Goal: Task Accomplishment & Management: Manage account settings

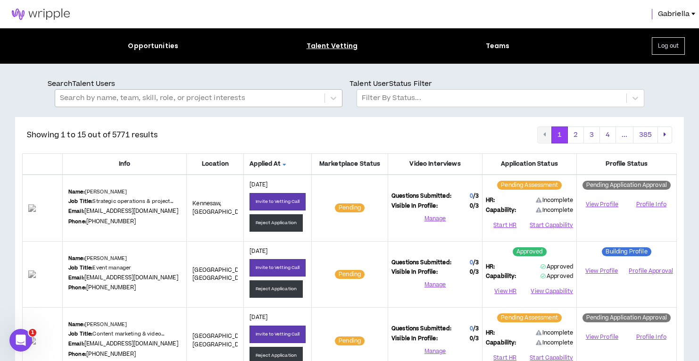
click at [198, 95] on div at bounding box center [190, 98] width 260 height 12
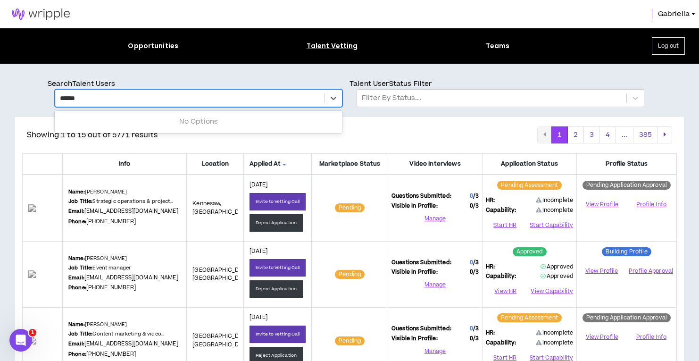
type input "*******"
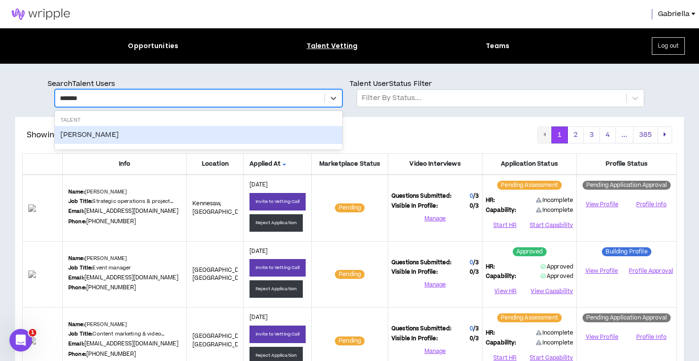
click at [98, 139] on div "[PERSON_NAME]" at bounding box center [199, 135] width 288 height 18
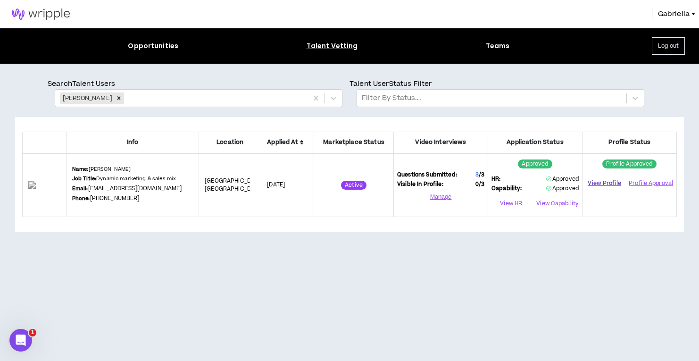
click at [607, 180] on link "View Profile" at bounding box center [604, 183] width 37 height 17
click at [548, 202] on button "View Capability" at bounding box center [557, 204] width 44 height 14
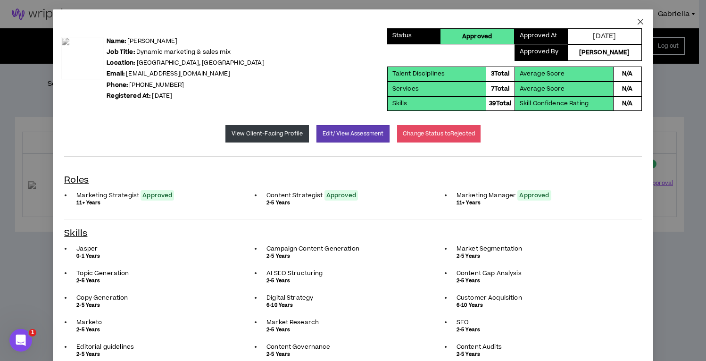
click at [637, 23] on icon "close" at bounding box center [641, 22] width 8 height 8
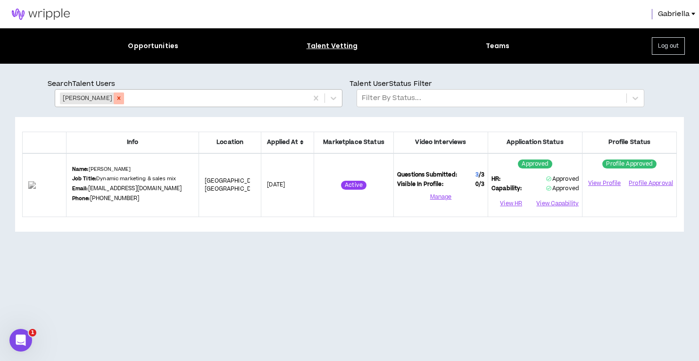
click at [117, 98] on icon "Remove Brian Schmitz" at bounding box center [118, 98] width 3 height 3
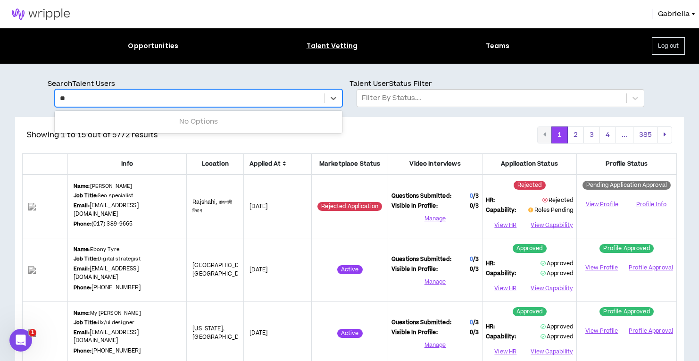
type input "*"
click at [43, 17] on img at bounding box center [41, 13] width 82 height 11
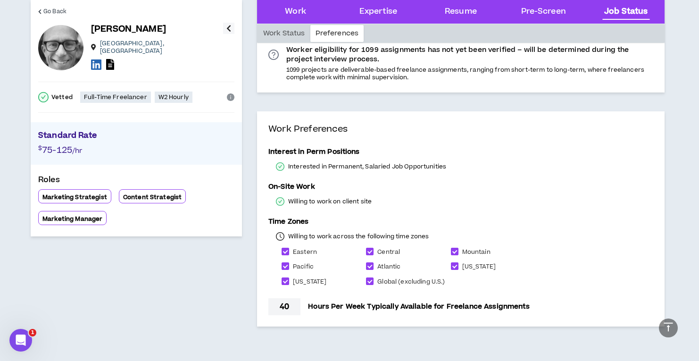
scroll to position [2613, 0]
click at [111, 59] on icon at bounding box center [110, 64] width 8 height 11
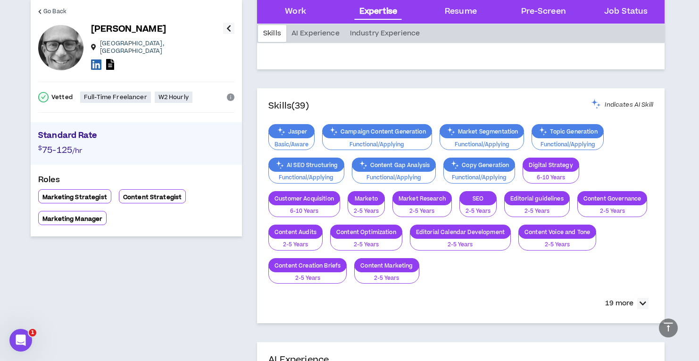
scroll to position [552, 0]
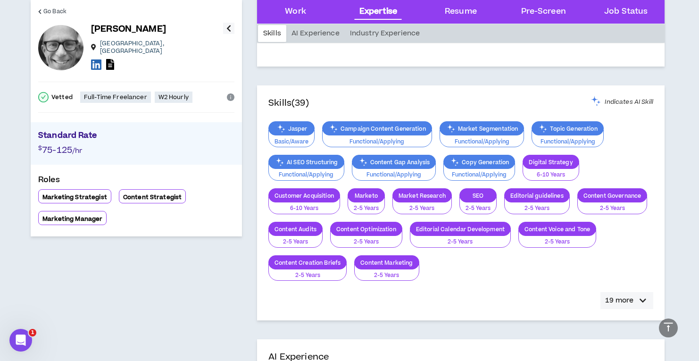
click at [640, 303] on icon "button" at bounding box center [643, 300] width 7 height 11
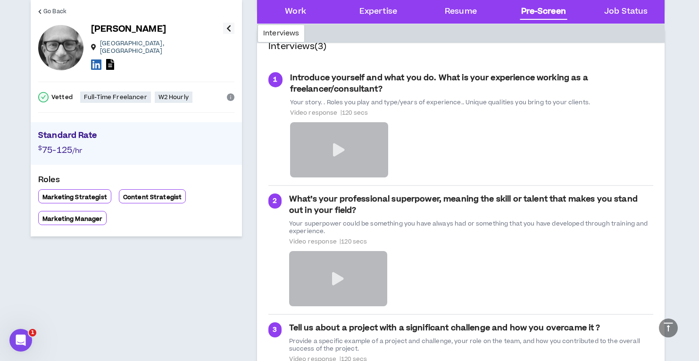
scroll to position [2144, 0]
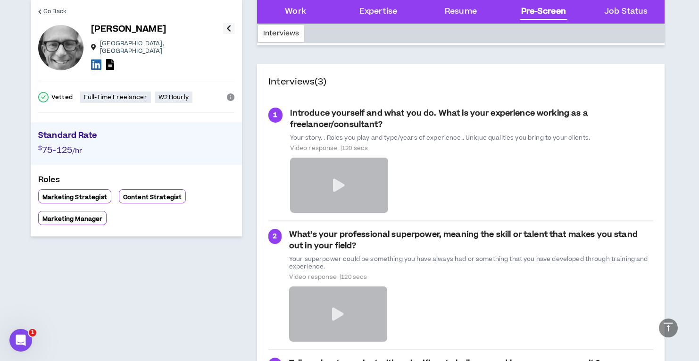
click at [230, 93] on icon "info-circle" at bounding box center [231, 97] width 8 height 8
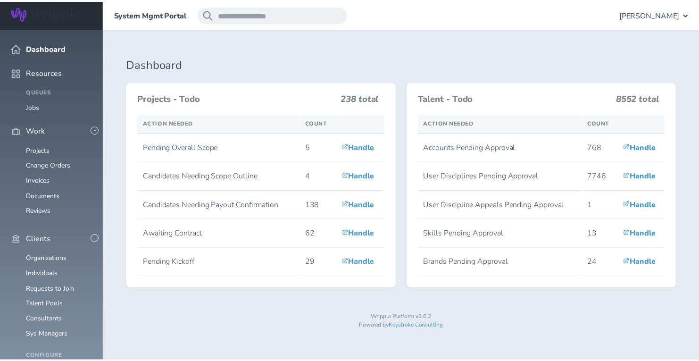
scroll to position [149, 0]
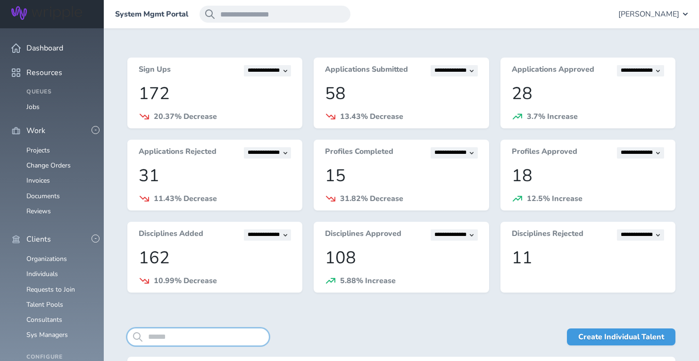
click at [178, 337] on input "search" at bounding box center [198, 336] width 142 height 17
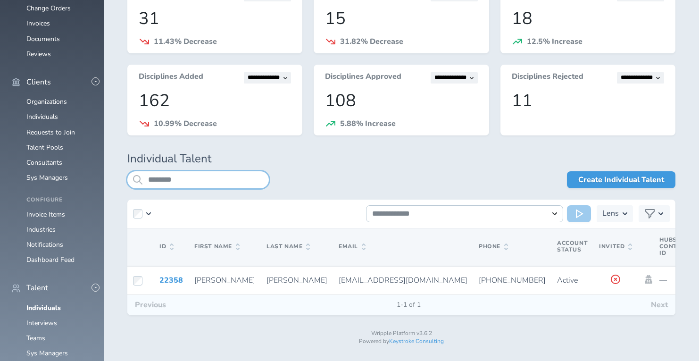
scroll to position [157, 0]
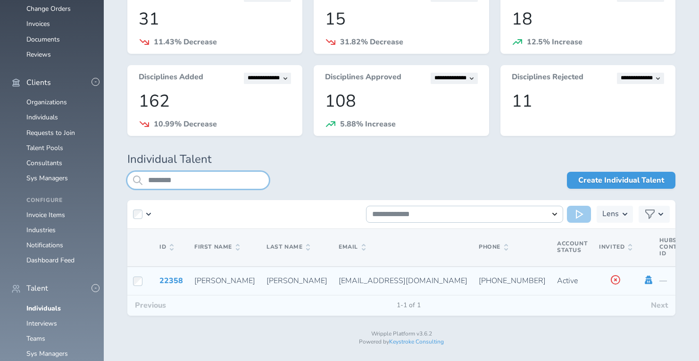
type input "********"
click at [643, 280] on icon at bounding box center [648, 279] width 10 height 8
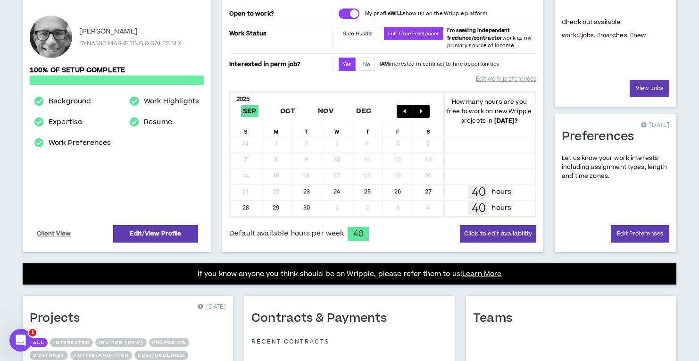
scroll to position [109, 0]
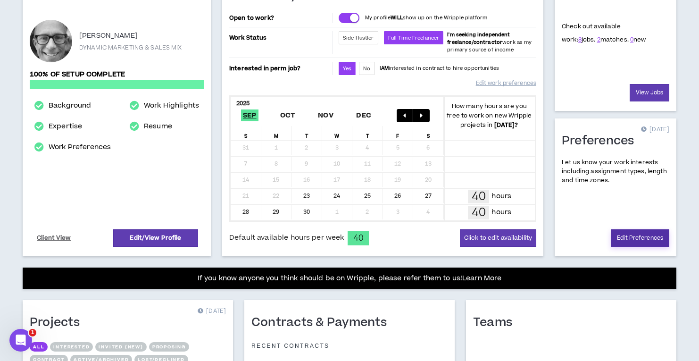
click at [629, 239] on link "Edit Preferences" at bounding box center [640, 237] width 58 height 17
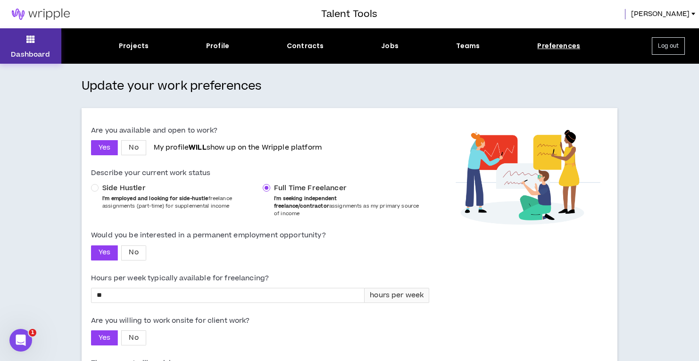
click at [29, 43] on icon at bounding box center [30, 39] width 8 height 13
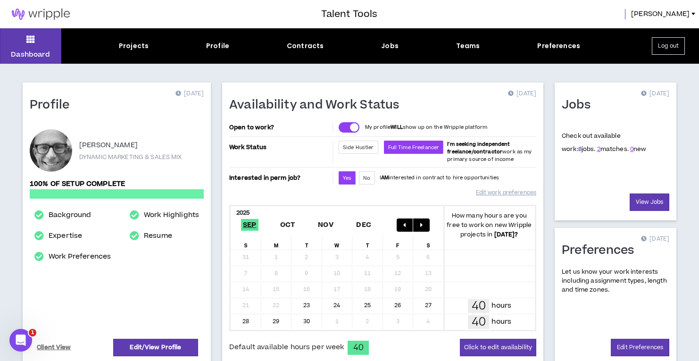
click at [578, 150] on link "8" at bounding box center [579, 149] width 3 height 8
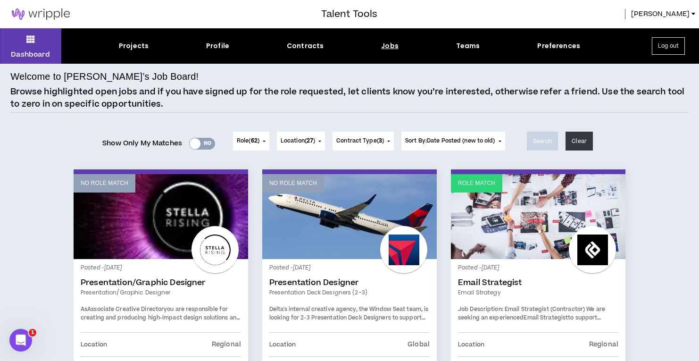
scroll to position [0, 0]
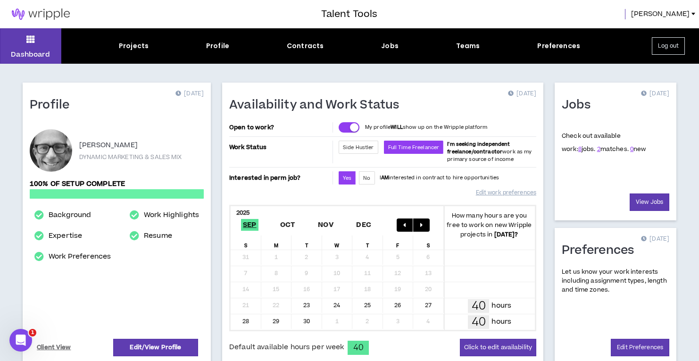
click at [685, 14] on span "Brian" at bounding box center [660, 14] width 58 height 10
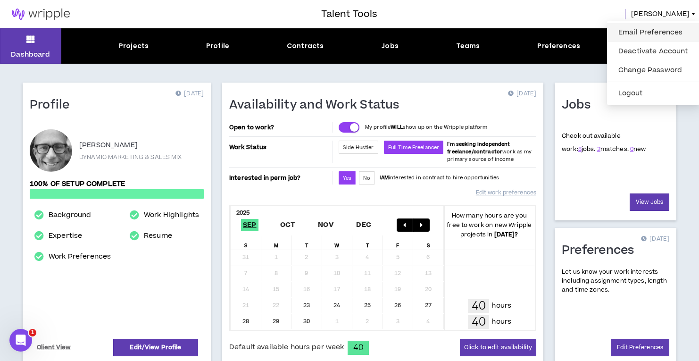
click at [649, 33] on link "Email Preferences" at bounding box center [653, 32] width 81 height 14
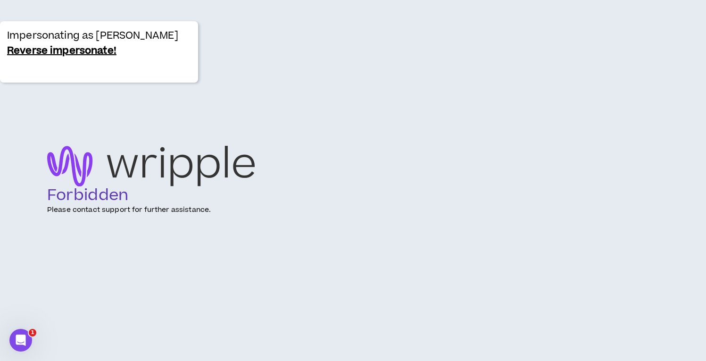
click at [49, 53] on link "Reverse impersonate!" at bounding box center [61, 50] width 109 height 15
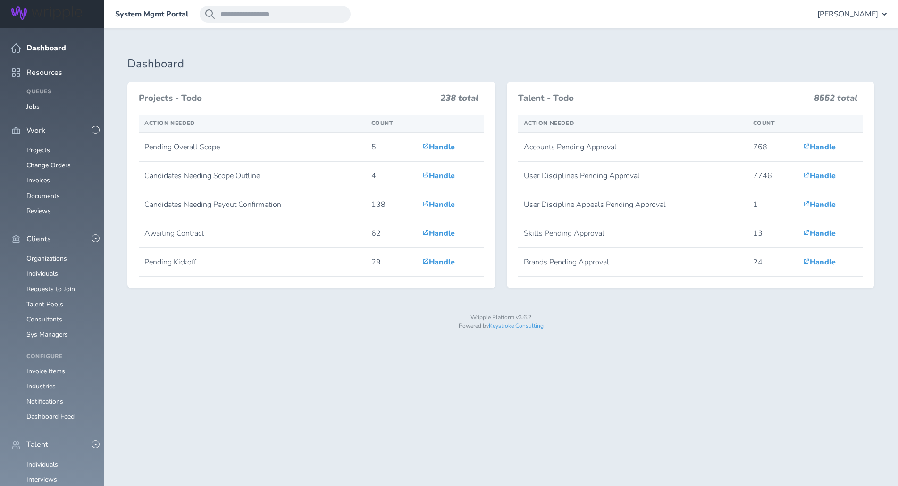
click at [706, 18] on span "[PERSON_NAME]" at bounding box center [847, 14] width 61 height 8
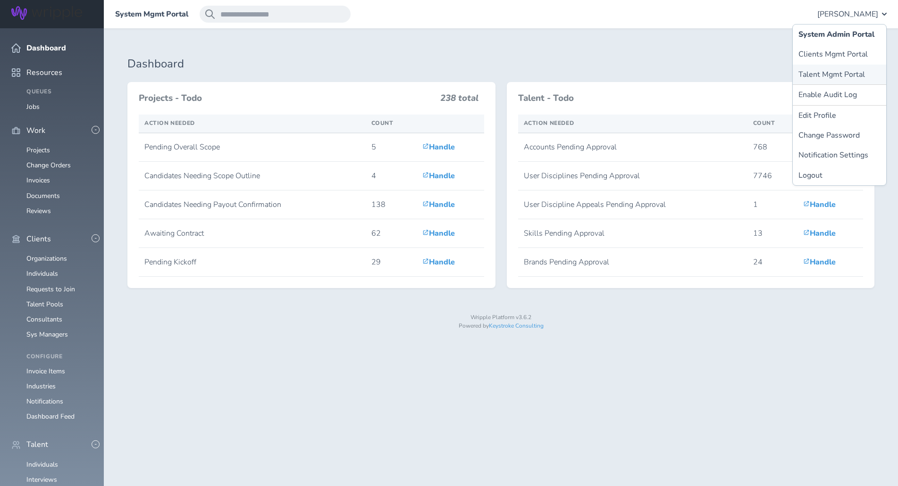
click at [706, 75] on link "Talent Mgmt Portal" at bounding box center [838, 75] width 93 height 20
